Goal: Information Seeking & Learning: Learn about a topic

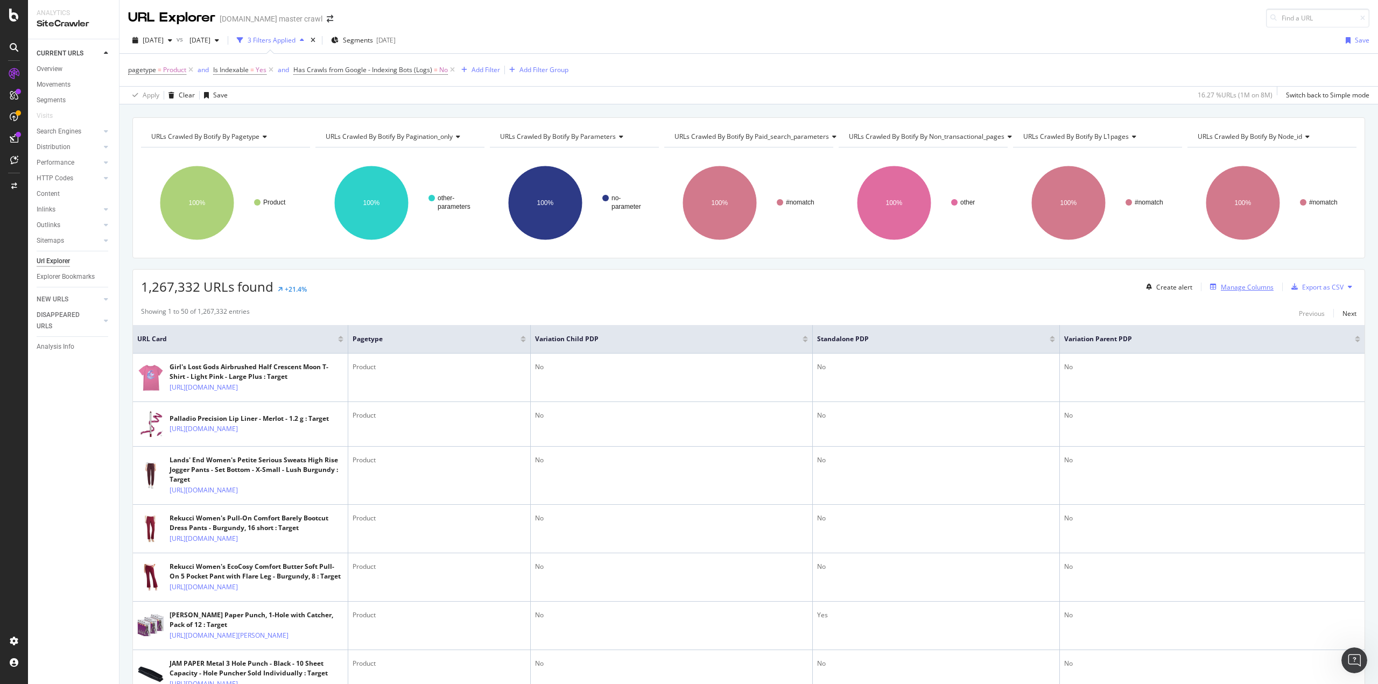
click at [1246, 285] on div "Manage Columns" at bounding box center [1247, 287] width 53 height 9
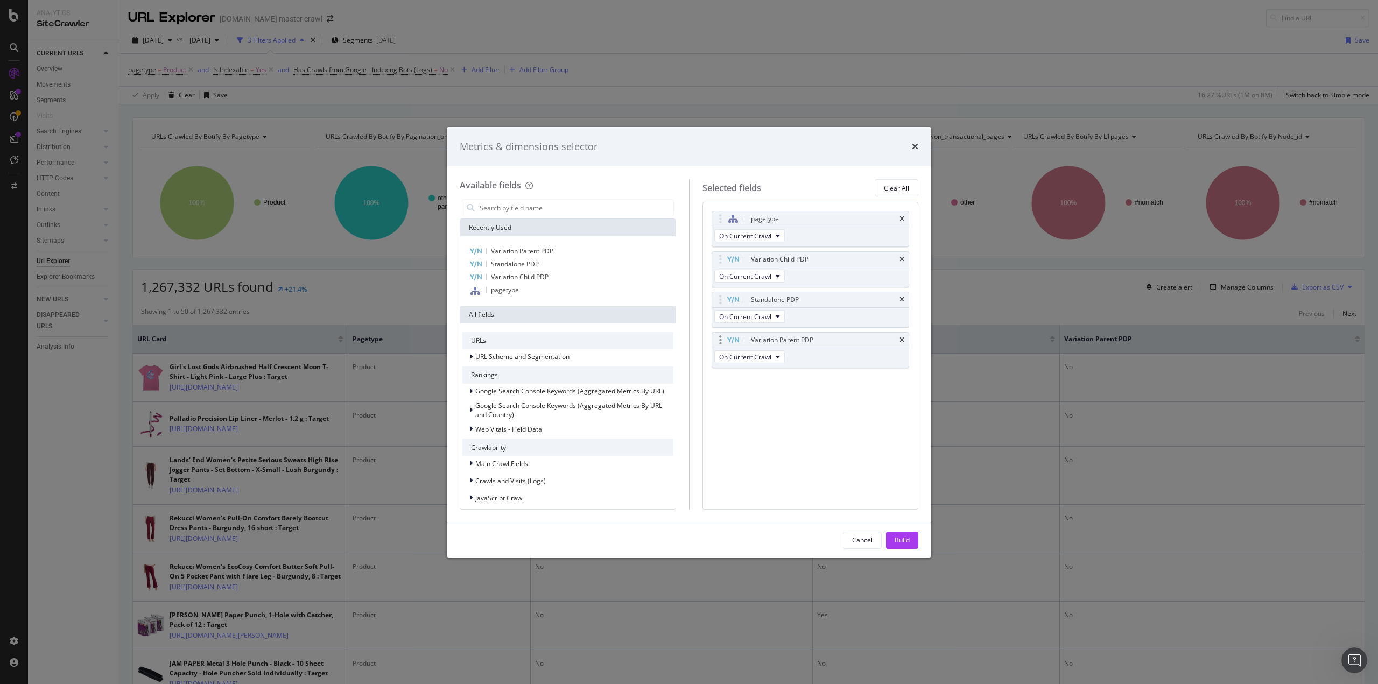
click at [899, 337] on div "Variation Parent PDP" at bounding box center [810, 340] width 197 height 15
drag, startPoint x: 902, startPoint y: 298, endPoint x: 857, endPoint y: 308, distance: 45.7
click at [857, 308] on body "Analytics SiteCrawler CURRENT URLS Overview Movements Segments Visits Search En…" at bounding box center [689, 342] width 1378 height 684
click at [861, 550] on div "Cancel Build" at bounding box center [689, 540] width 484 height 34
click at [855, 538] on div "Cancel" at bounding box center [862, 540] width 20 height 9
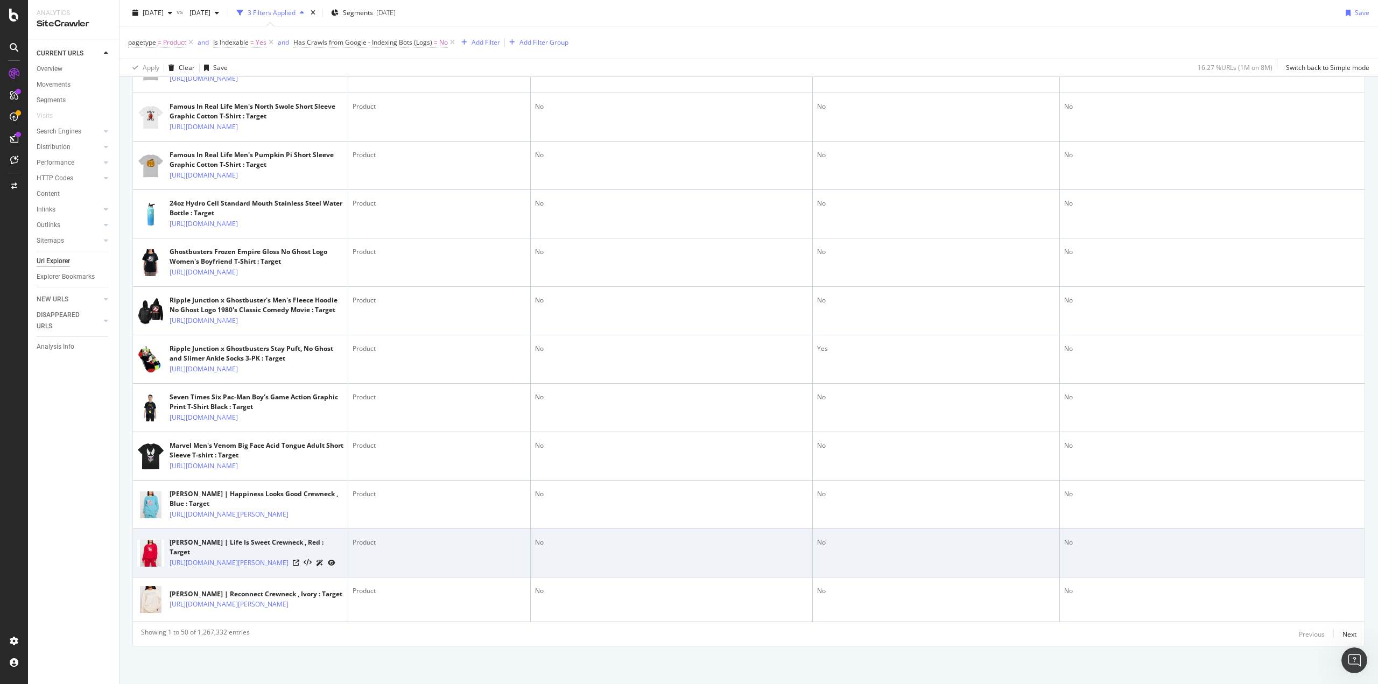
scroll to position [3168, 0]
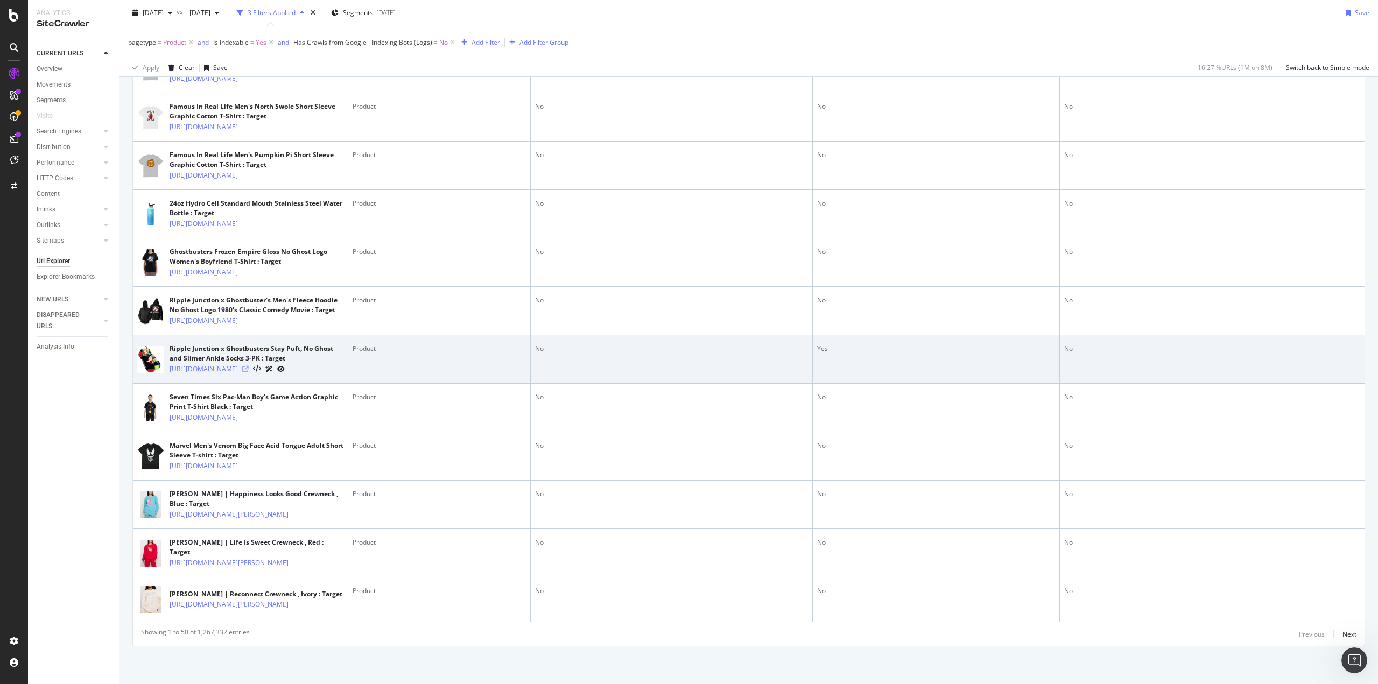
click at [249, 372] on icon at bounding box center [245, 369] width 6 height 6
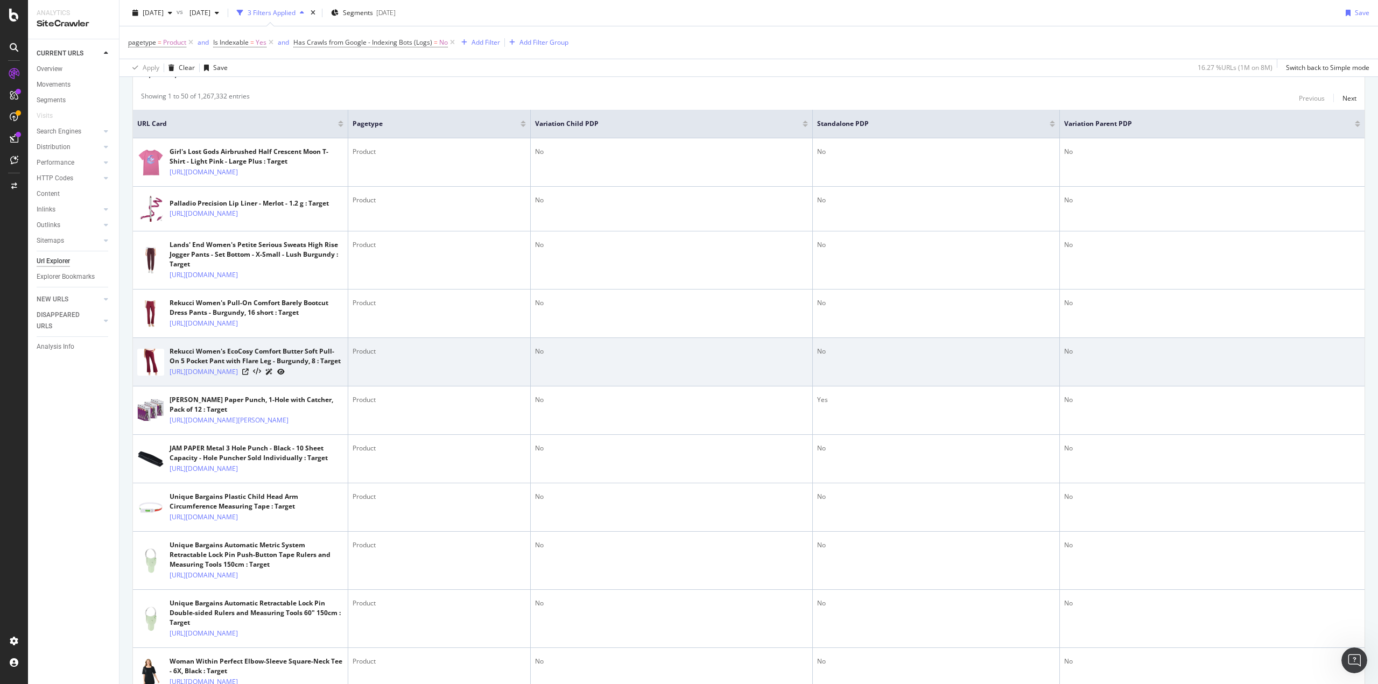
scroll to position [0, 0]
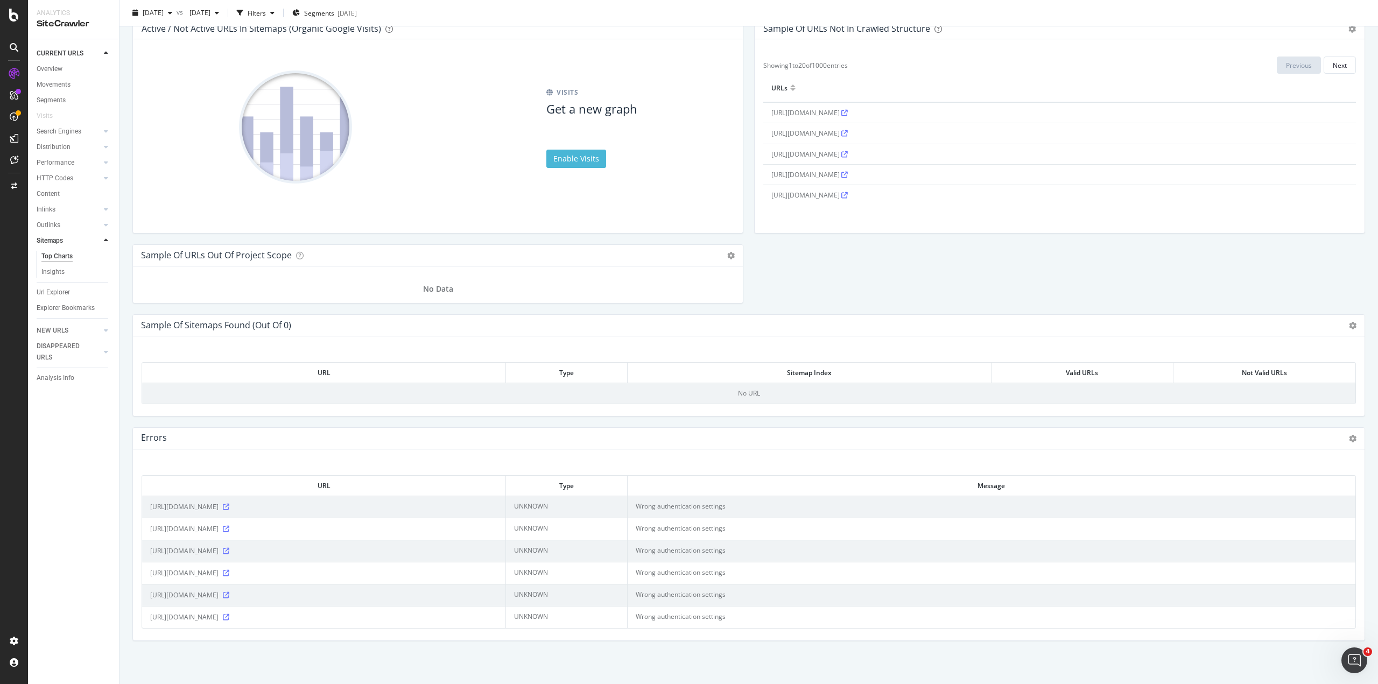
scroll to position [2, 0]
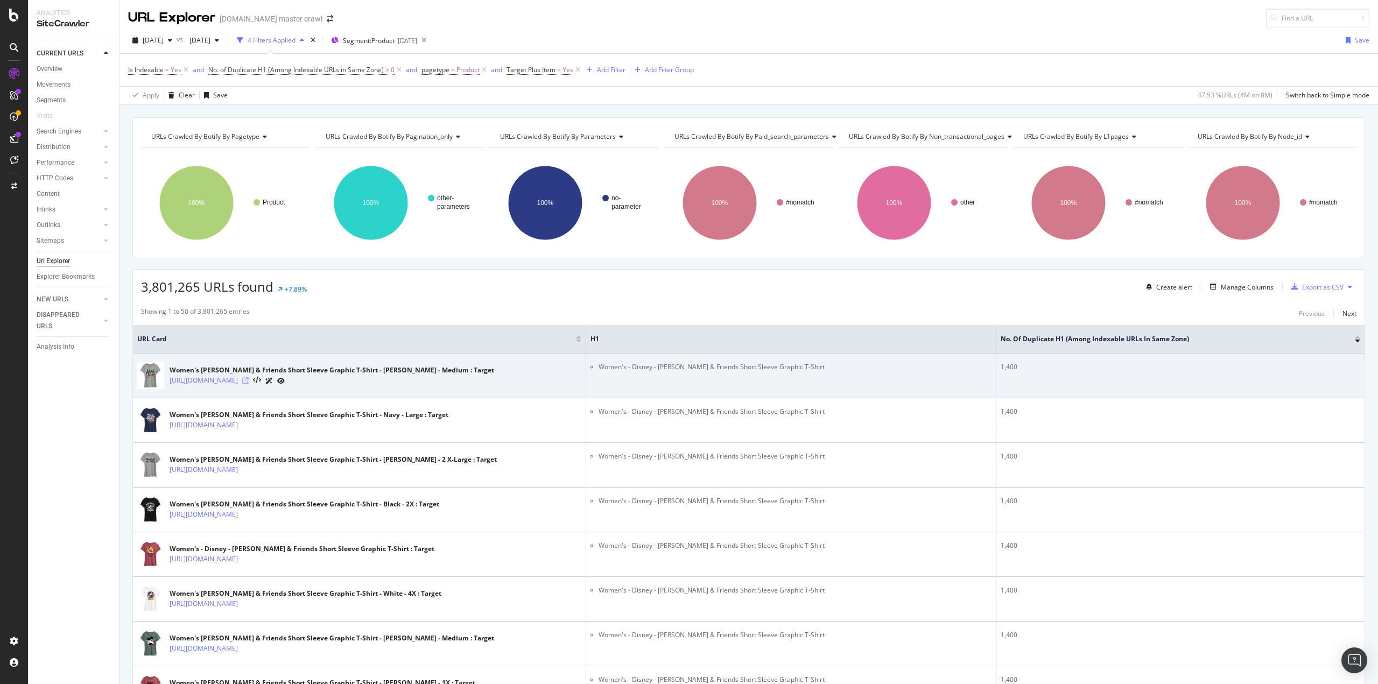
click at [249, 381] on icon at bounding box center [245, 380] width 6 height 6
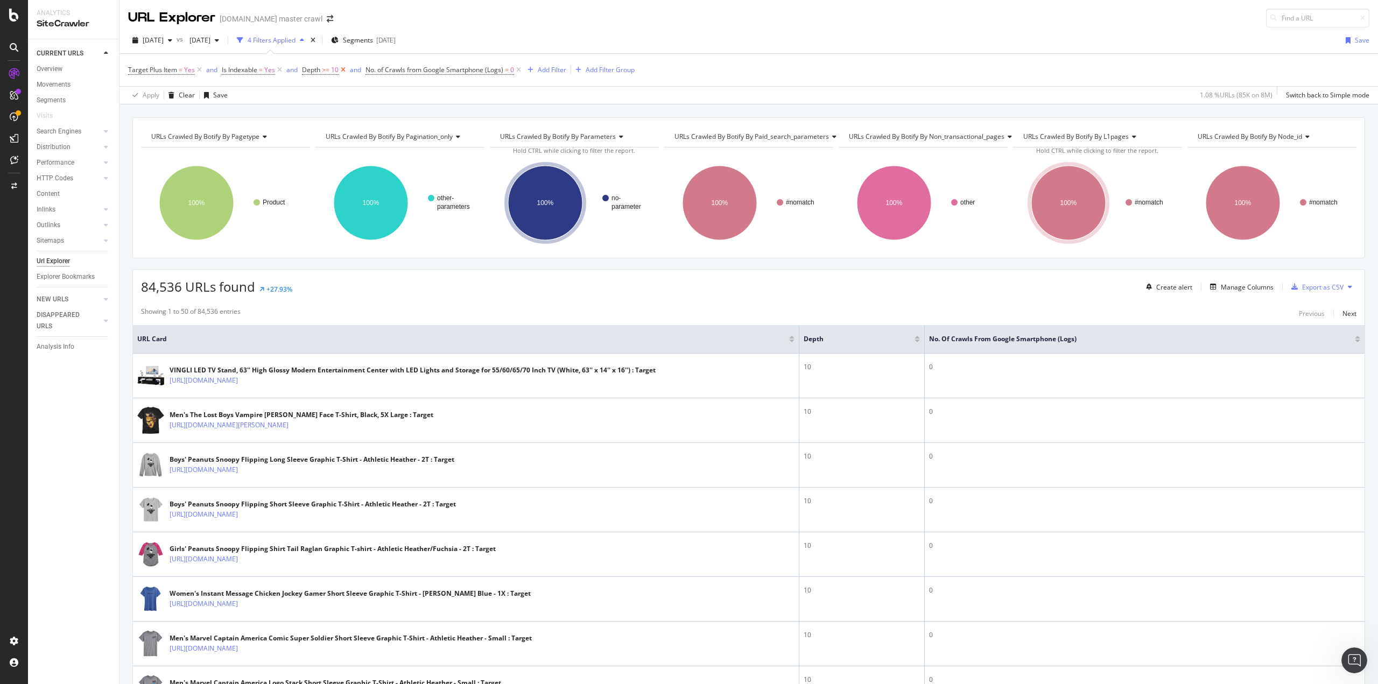
click at [342, 72] on icon at bounding box center [343, 70] width 9 height 11
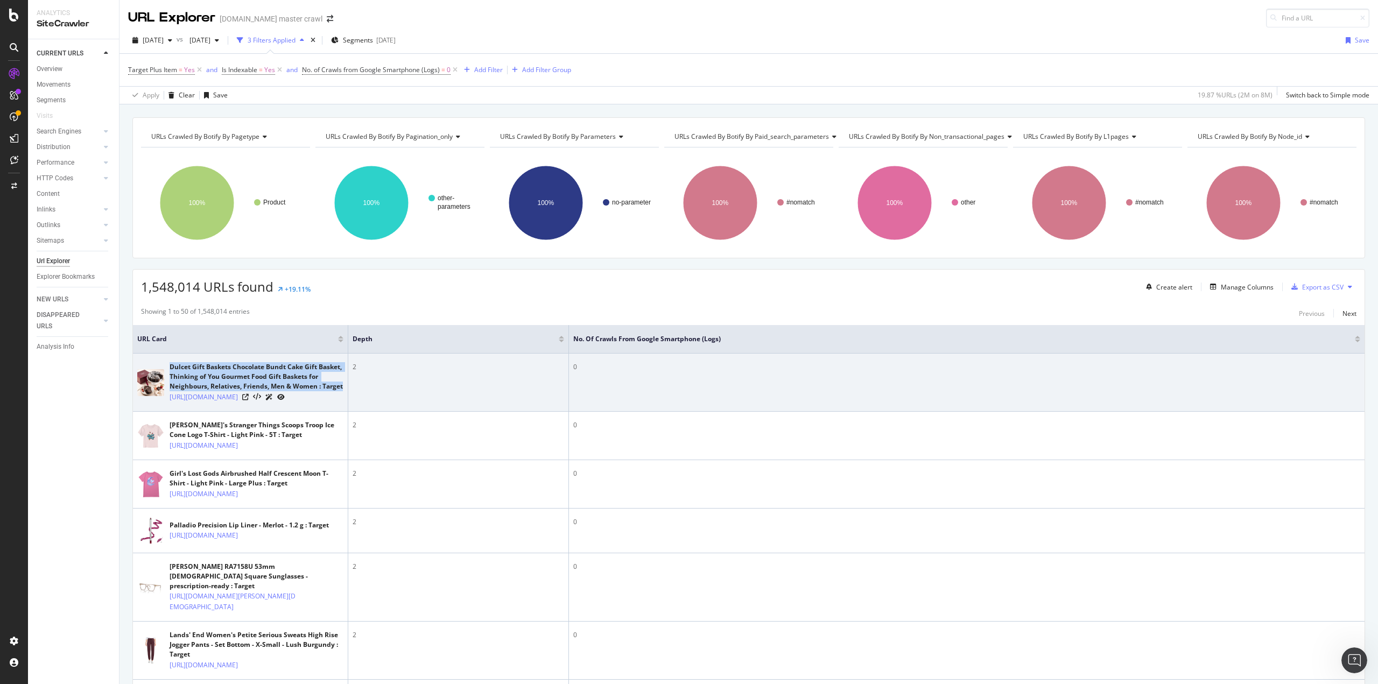
drag, startPoint x: 168, startPoint y: 363, endPoint x: 210, endPoint y: 394, distance: 52.0
click at [210, 394] on div "Dulcet Gift Baskets Chocolate Bundt Cake Gift Basket, Thinking of You Gourmet F…" at bounding box center [240, 382] width 206 height 40
click at [209, 378] on div "Dulcet Gift Baskets Chocolate Bundt Cake Gift Basket, Thinking of You Gourmet F…" at bounding box center [257, 376] width 174 height 29
click at [172, 364] on div "Dulcet Gift Baskets Chocolate Bundt Cake Gift Basket, Thinking of You Gourmet F…" at bounding box center [257, 376] width 174 height 29
drag, startPoint x: 172, startPoint y: 364, endPoint x: 339, endPoint y: 360, distance: 166.9
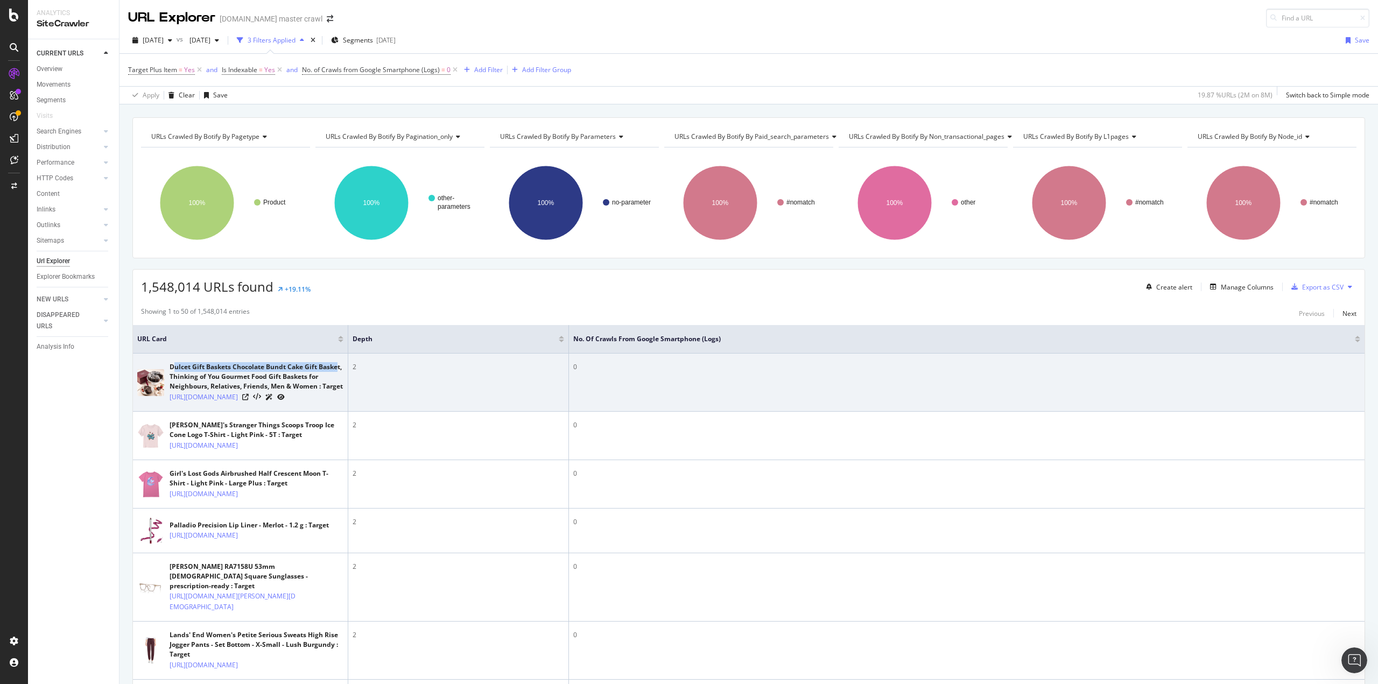
click at [339, 360] on td "Dulcet Gift Baskets Chocolate Bundt Cake Gift Basket, Thinking of You Gourmet F…" at bounding box center [240, 383] width 215 height 58
click at [196, 364] on div "Dulcet Gift Baskets Chocolate Bundt Cake Gift Basket, Thinking of You Gourmet F…" at bounding box center [257, 376] width 174 height 29
click at [186, 366] on div "Dulcet Gift Baskets Chocolate Bundt Cake Gift Basket, Thinking of You Gourmet F…" at bounding box center [257, 376] width 174 height 29
drag, startPoint x: 170, startPoint y: 366, endPoint x: 341, endPoint y: 355, distance: 171.5
click at [341, 355] on td "Dulcet Gift Baskets Chocolate Bundt Cake Gift Basket, Thinking of You Gourmet F…" at bounding box center [240, 383] width 215 height 58
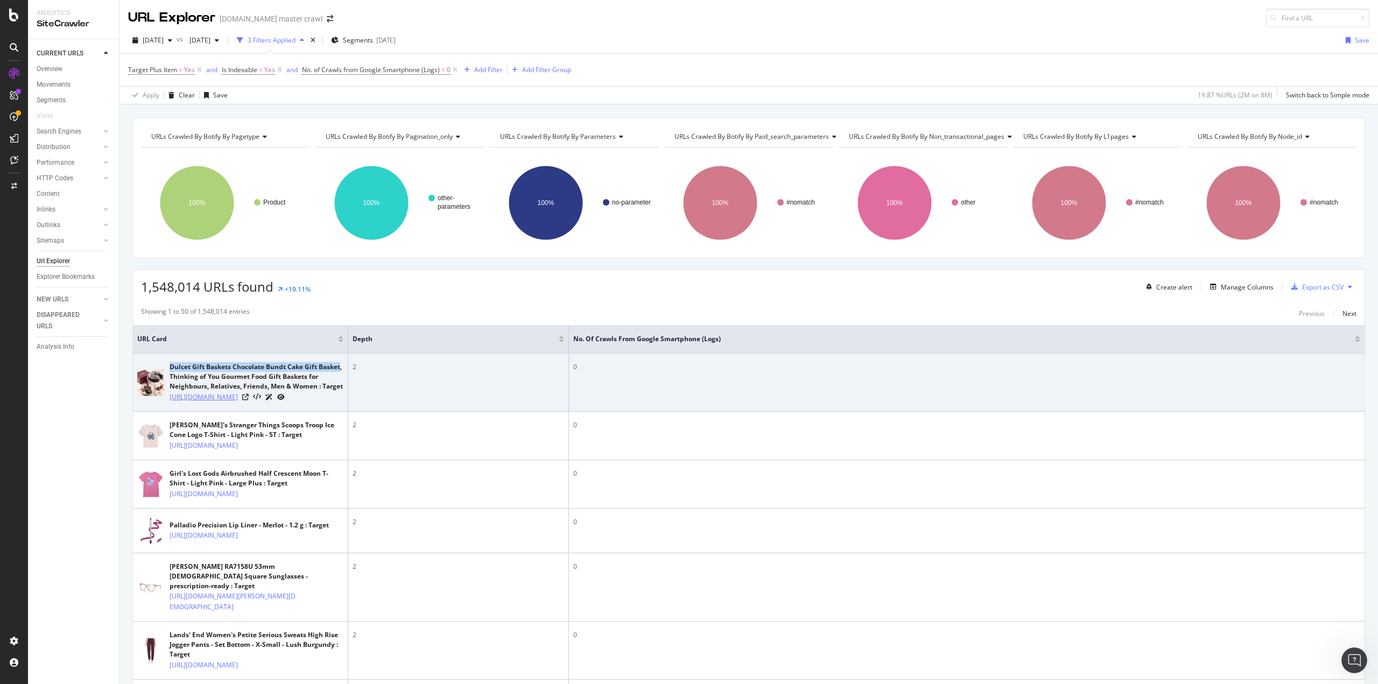
click at [186, 403] on link "https://www.target.com/p/dulcet-gift-baskets-favorite-chocolate-bundt-cake/-/A-…" at bounding box center [204, 397] width 68 height 11
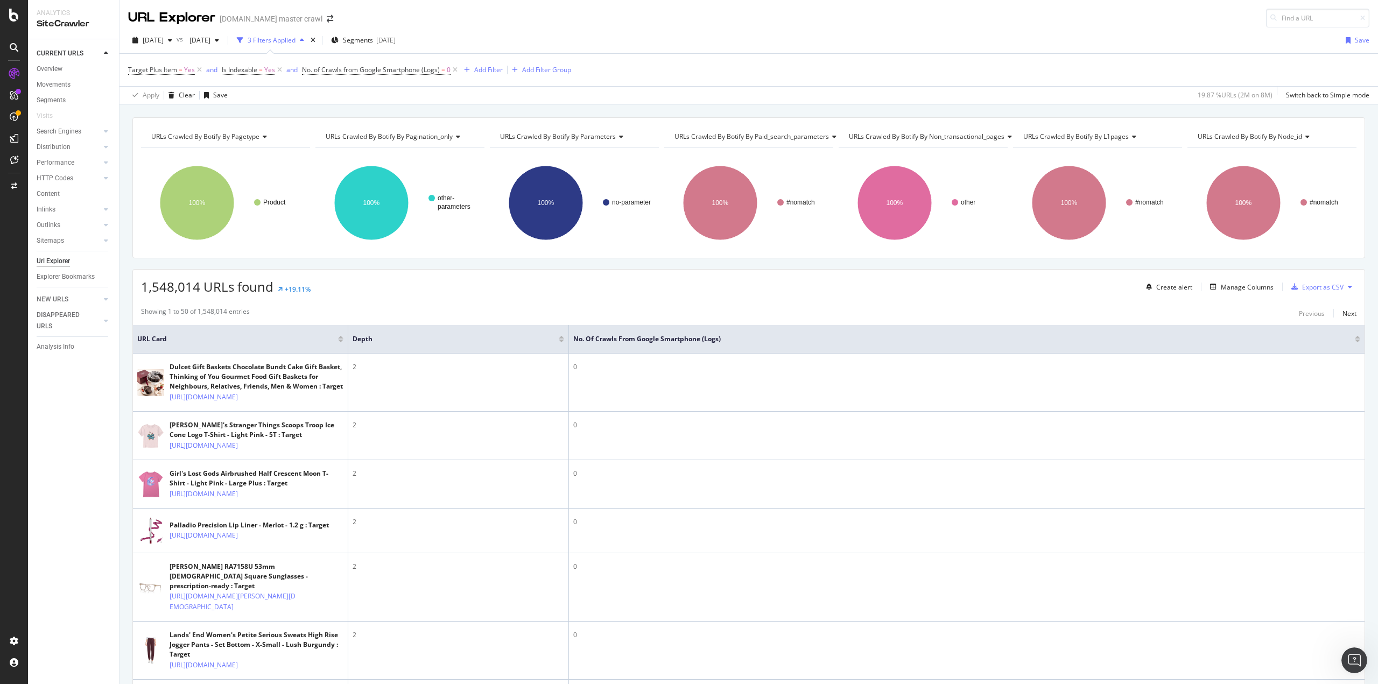
click at [429, 277] on div "1,548,014 URLs found +19.11% Create alert Manage Columns Export as CSV" at bounding box center [748, 283] width 1231 height 26
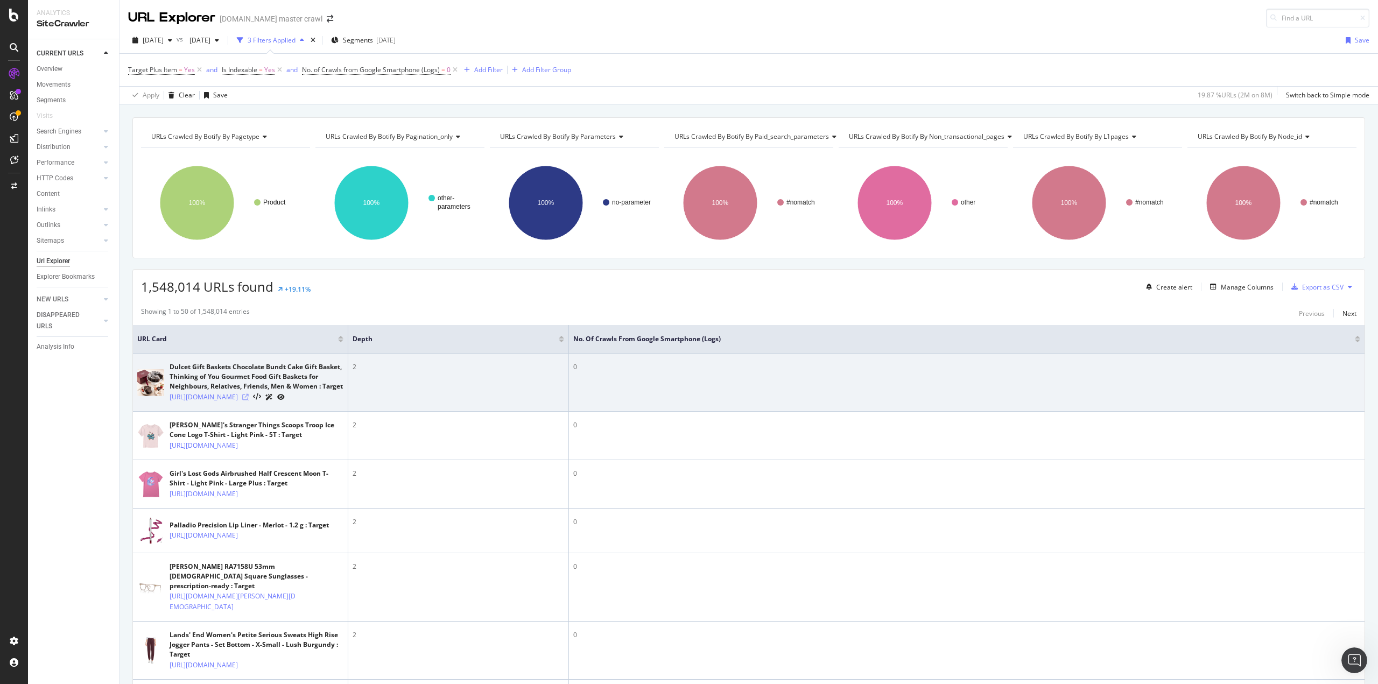
click at [249, 400] on icon at bounding box center [245, 397] width 6 height 6
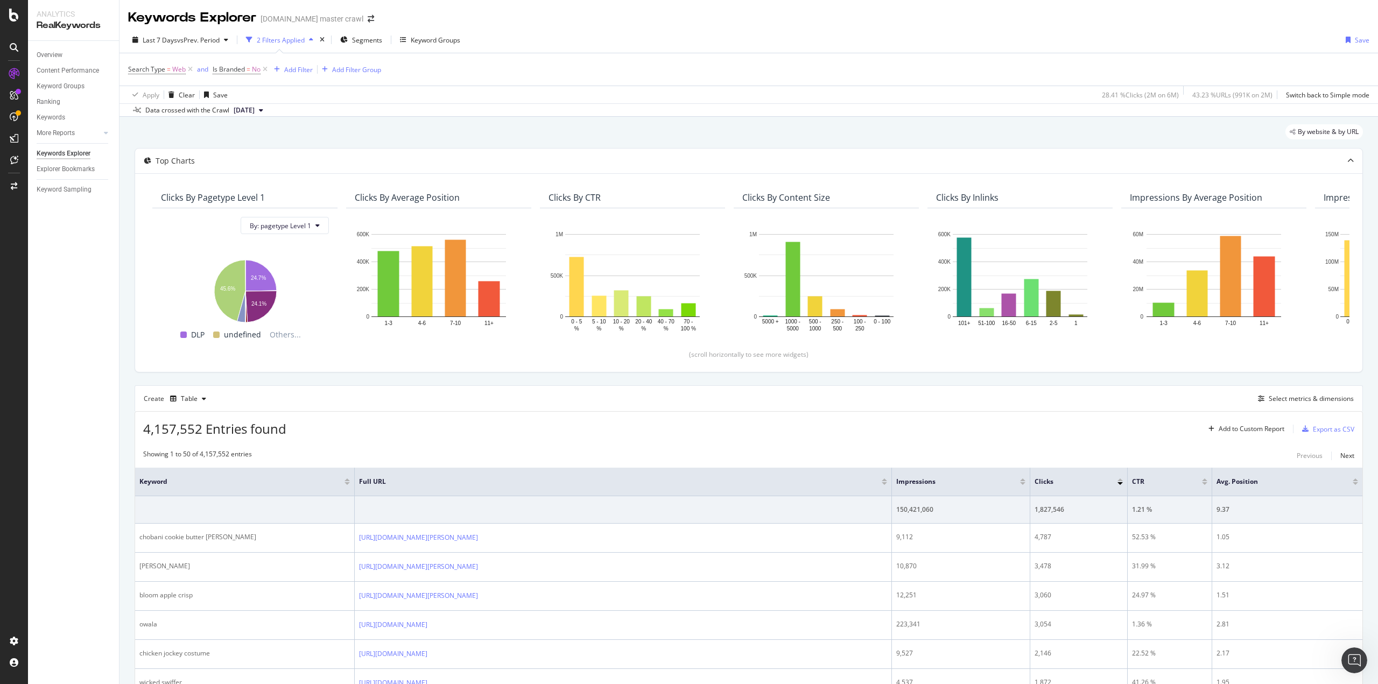
scroll to position [269, 0]
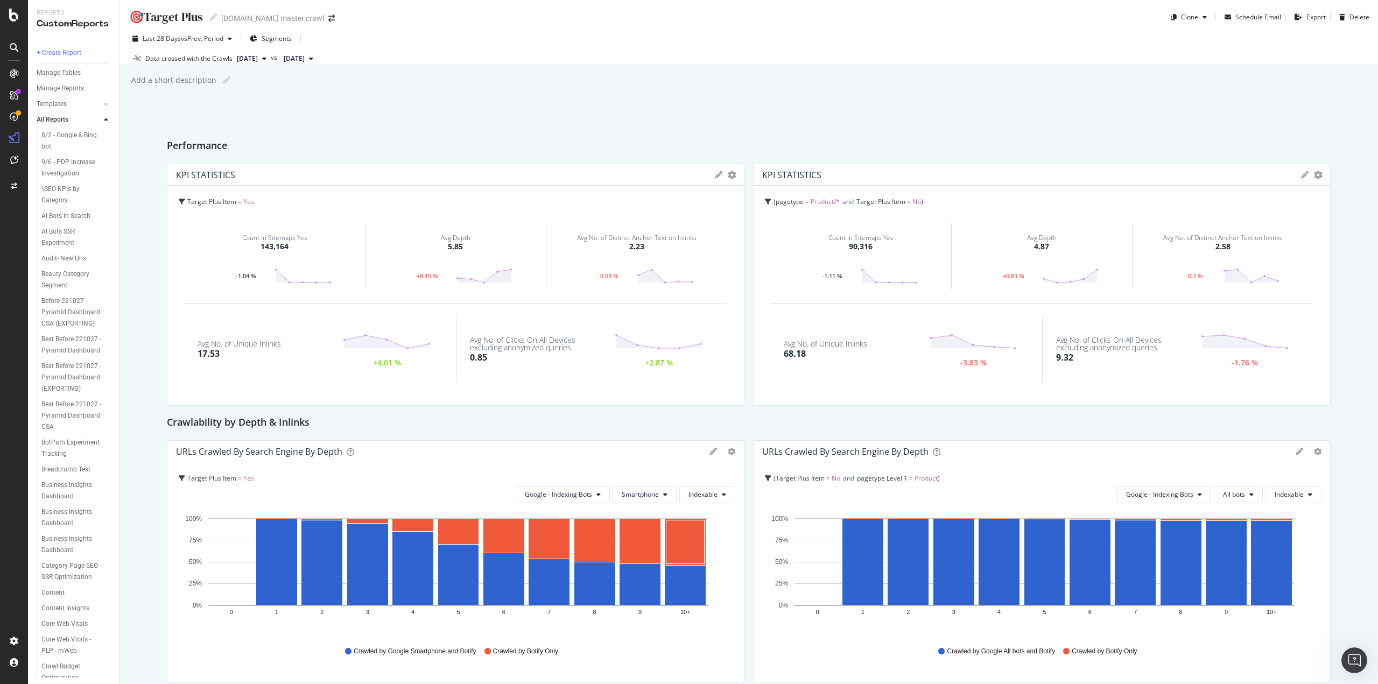
scroll to position [269, 0]
